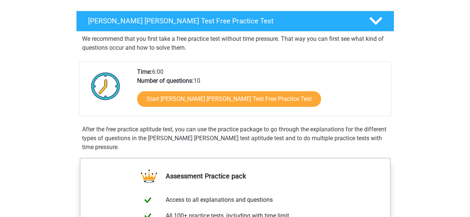
scroll to position [74, 0]
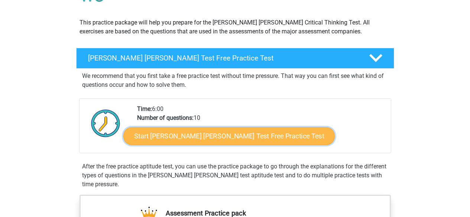
click at [200, 137] on link "Start Watson Glaser Test Free Practice Test" at bounding box center [229, 137] width 212 height 18
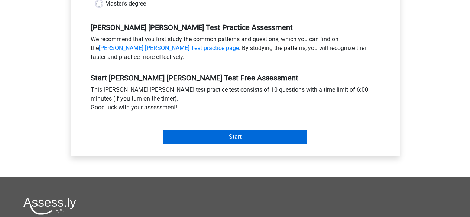
scroll to position [74, 0]
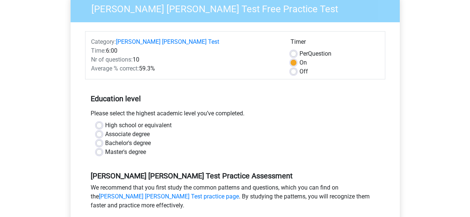
click at [103, 148] on div "Master's degree" at bounding box center [235, 152] width 278 height 9
click at [105, 148] on label "Master's degree" at bounding box center [125, 152] width 41 height 9
click at [101, 148] on input "Master's degree" at bounding box center [99, 151] width 6 height 7
radio input "true"
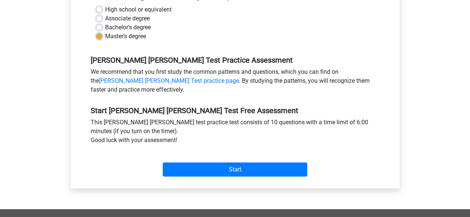
scroll to position [260, 0]
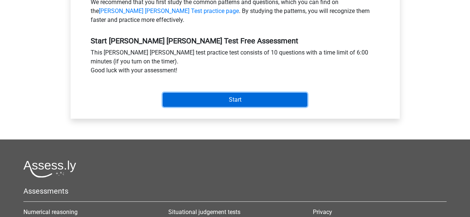
click at [229, 93] on input "Start" at bounding box center [235, 100] width 145 height 14
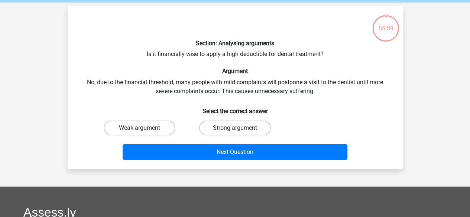
scroll to position [37, 0]
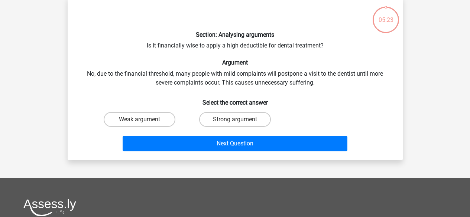
drag, startPoint x: 234, startPoint y: 122, endPoint x: 135, endPoint y: 86, distance: 105.4
click at [135, 86] on div "Section: Analysing arguments Is it financially wise to apply a high deductible …" at bounding box center [235, 79] width 329 height 152
click at [144, 122] on input "Weak argument" at bounding box center [141, 122] width 5 height 5
radio input "true"
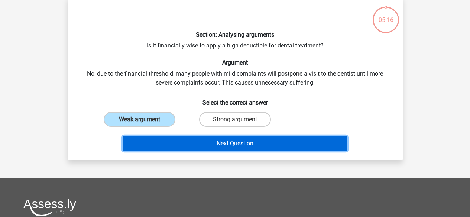
click at [235, 141] on button "Next Question" at bounding box center [235, 144] width 225 height 16
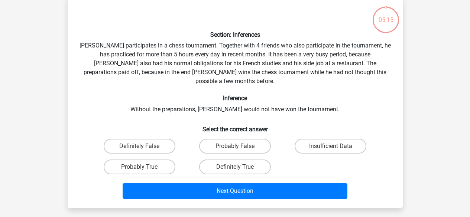
scroll to position [34, 0]
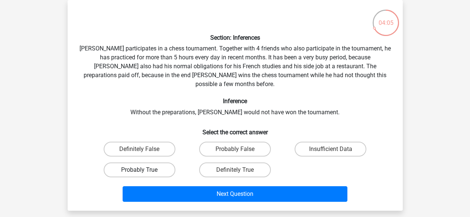
click at [159, 163] on label "Probably True" at bounding box center [140, 170] width 72 height 15
click at [144, 170] on input "Probably True" at bounding box center [141, 172] width 5 height 5
radio input "true"
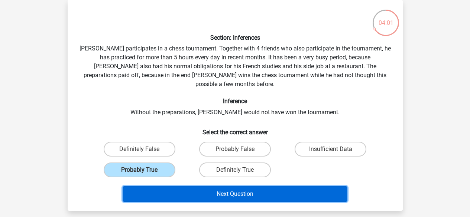
click at [207, 187] on button "Next Question" at bounding box center [235, 195] width 225 height 16
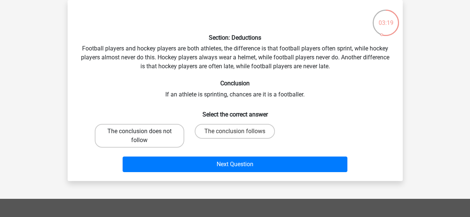
click at [142, 137] on label "The conclusion does not follow" at bounding box center [140, 136] width 90 height 24
click at [142, 136] on input "The conclusion does not follow" at bounding box center [141, 134] width 5 height 5
radio input "true"
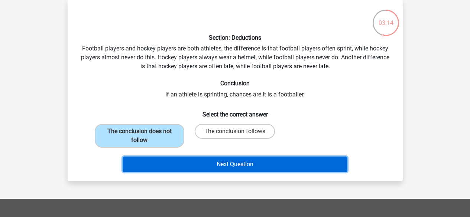
click at [263, 167] on button "Next Question" at bounding box center [235, 165] width 225 height 16
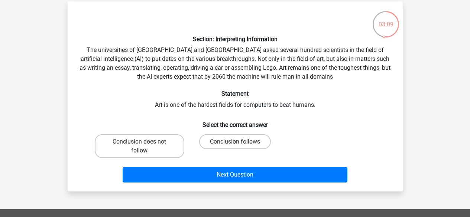
scroll to position [37, 0]
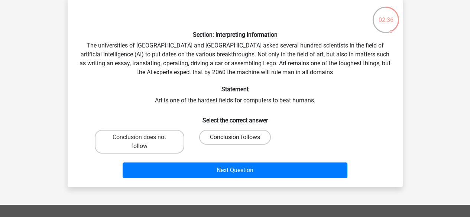
click at [231, 139] on label "Conclusion follows" at bounding box center [235, 137] width 72 height 15
click at [235, 139] on input "Conclusion follows" at bounding box center [237, 140] width 5 height 5
radio input "true"
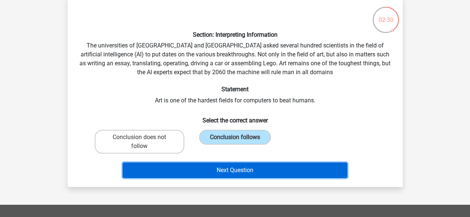
click at [269, 172] on button "Next Question" at bounding box center [235, 171] width 225 height 16
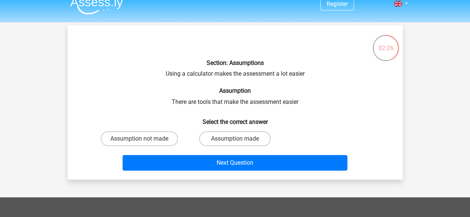
scroll to position [0, 0]
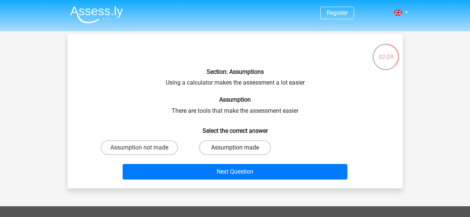
click at [210, 143] on label "Assumption made" at bounding box center [235, 148] width 72 height 15
click at [235, 148] on input "Assumption made" at bounding box center [237, 150] width 5 height 5
radio input "true"
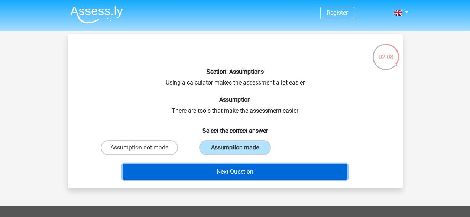
click at [219, 173] on button "Next Question" at bounding box center [235, 172] width 225 height 16
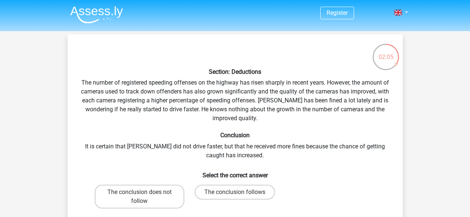
scroll to position [37, 0]
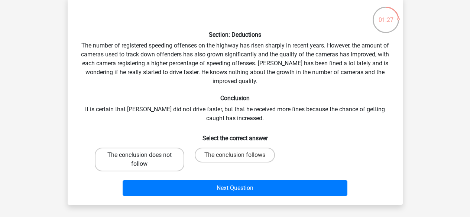
click at [173, 155] on label "The conclusion does not follow" at bounding box center [140, 160] width 90 height 24
click at [144, 155] on input "The conclusion does not follow" at bounding box center [141, 157] width 5 height 5
radio input "true"
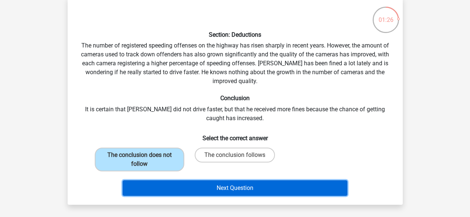
click at [200, 188] on button "Next Question" at bounding box center [235, 189] width 225 height 16
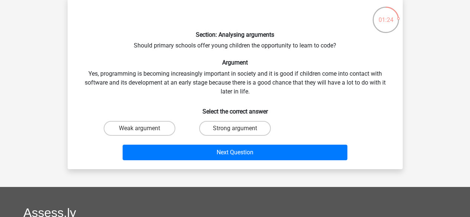
scroll to position [0, 0]
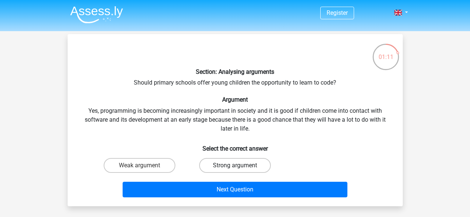
click at [232, 170] on label "Strong argument" at bounding box center [235, 165] width 72 height 15
click at [235, 170] on input "Strong argument" at bounding box center [237, 168] width 5 height 5
radio input "true"
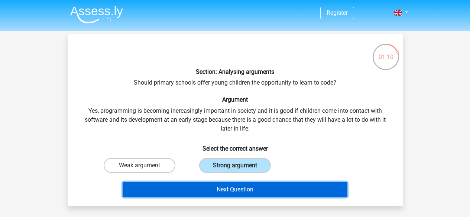
click at [232, 191] on button "Next Question" at bounding box center [235, 190] width 225 height 16
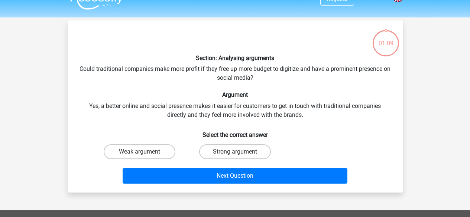
scroll to position [34, 0]
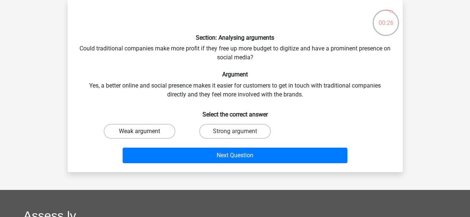
click at [130, 133] on label "Weak argument" at bounding box center [140, 131] width 72 height 15
click at [139, 133] on input "Weak argument" at bounding box center [141, 134] width 5 height 5
radio input "true"
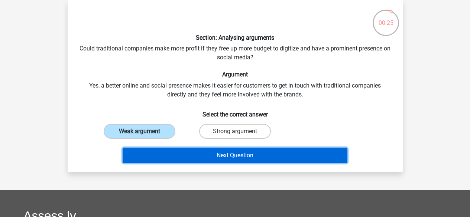
click at [184, 155] on button "Next Question" at bounding box center [235, 156] width 225 height 16
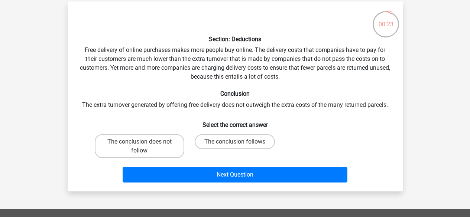
scroll to position [37, 0]
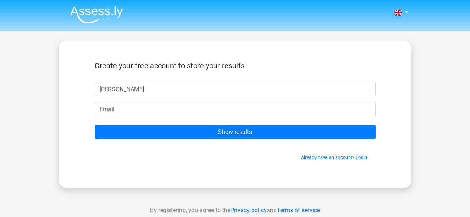
type input "Eliot"
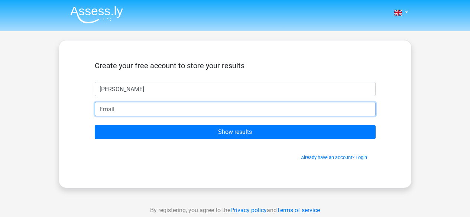
click at [109, 112] on input "email" at bounding box center [235, 109] width 281 height 14
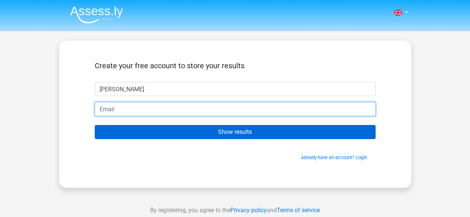
type input "ewm107@gmail.com"
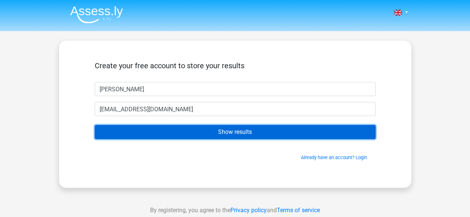
click at [189, 132] on input "Show results" at bounding box center [235, 132] width 281 height 14
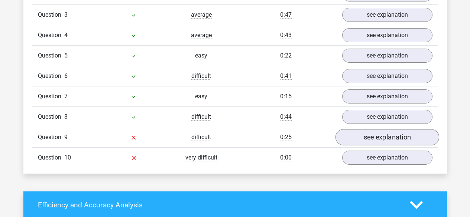
scroll to position [669, 0]
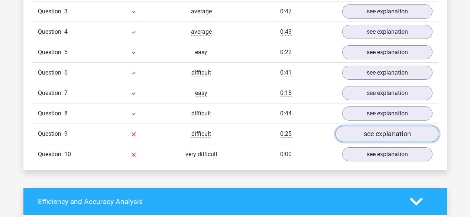
drag, startPoint x: 356, startPoint y: 126, endPoint x: 341, endPoint y: 132, distance: 16.1
click at [341, 132] on link "see explanation" at bounding box center [387, 134] width 104 height 16
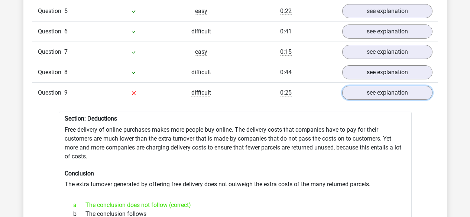
scroll to position [744, 0]
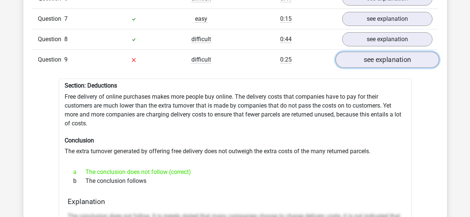
click at [357, 58] on link "see explanation" at bounding box center [387, 60] width 104 height 16
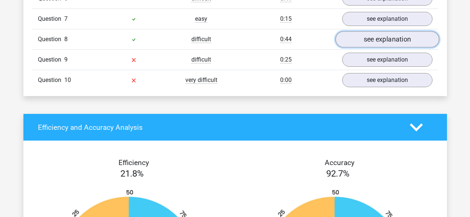
click at [358, 36] on link "see explanation" at bounding box center [387, 40] width 104 height 16
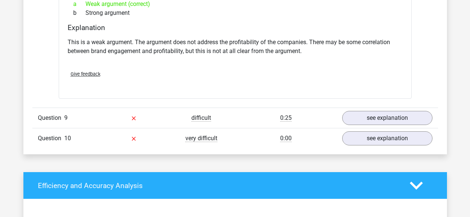
scroll to position [892, 0]
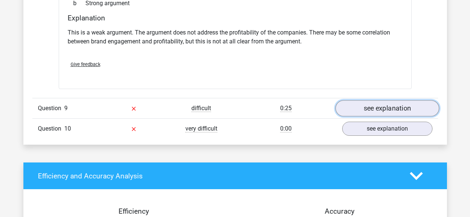
click at [369, 103] on link "see explanation" at bounding box center [387, 108] width 104 height 16
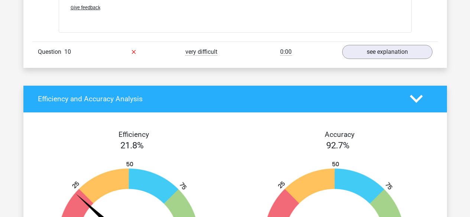
scroll to position [1376, 0]
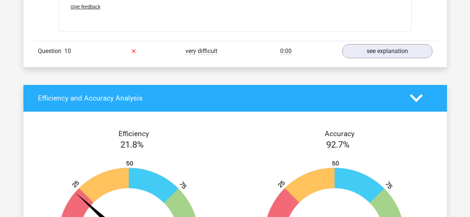
click at [319, 47] on div "0:00" at bounding box center [285, 51] width 101 height 9
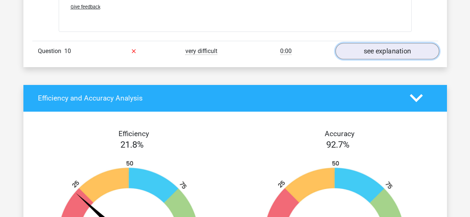
click at [352, 43] on link "see explanation" at bounding box center [387, 51] width 104 height 16
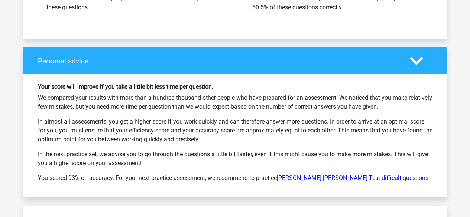
scroll to position [2082, 0]
